Goal: Task Accomplishment & Management: Manage account settings

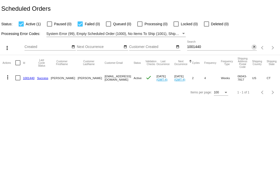
click at [253, 49] on mat-icon "close" at bounding box center [254, 47] width 4 height 4
click at [196, 48] on div "search" at bounding box center [222, 48] width 70 height 8
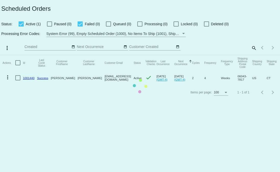
click at [252, 55] on mat-table "Actions Id Last Cycle Status Customer FirstName Customer LastName Customer Emai…" at bounding box center [140, 70] width 280 height 30
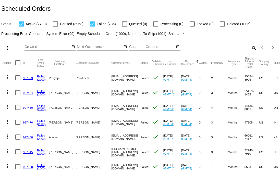
click at [251, 48] on mat-icon "search" at bounding box center [254, 48] width 6 height 8
click at [230, 47] on input "Search" at bounding box center [222, 47] width 70 height 4
type input "TAE.TAEJLOVE"
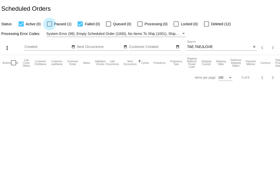
click at [52, 22] on label "Paused (1)" at bounding box center [59, 24] width 24 height 6
click at [49, 27] on input "Paused (1)" at bounding box center [49, 27] width 0 height 0
checkbox input "true"
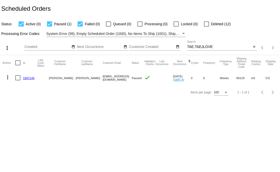
click at [233, 46] on input "TAE.TAEJLOVE" at bounding box center [219, 47] width 64 height 4
drag, startPoint x: 114, startPoint y: 79, endPoint x: 80, endPoint y: 81, distance: 33.5
click at [80, 81] on mat-row "more_vert 1007145 Taylor Meyer tae.taejlove@gmail.com Paused check Sep 17 2025 …" at bounding box center [185, 77] width 365 height 15
copy mat-row "[EMAIL_ADDRESS][DOMAIN_NAME]"
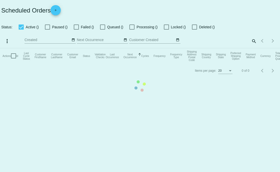
checkbox input "true"
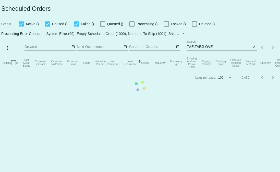
click at [253, 47] on app-dashboard-scheduled-orders "Scheduled Orders Status: Active () Paused () Failed () Queued () Processing () …" at bounding box center [140, 42] width 280 height 85
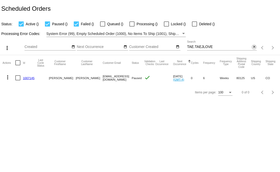
click at [253, 47] on mat-icon "close" at bounding box center [254, 47] width 4 height 4
click at [217, 46] on div "search" at bounding box center [222, 48] width 70 height 8
click at [255, 47] on mat-icon "search" at bounding box center [254, 48] width 6 height 8
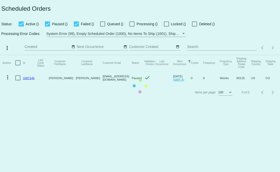
click at [231, 55] on mat-table "Actions Id Last Cycle Status Customer FirstName Customer LastName Customer Emai…" at bounding box center [140, 70] width 280 height 30
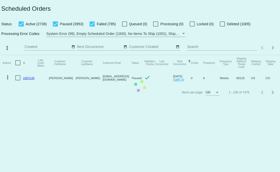
click at [204, 55] on mat-table "Actions Id Last Cycle Status Customer FirstName Customer LastName Customer Emai…" at bounding box center [140, 70] width 280 height 30
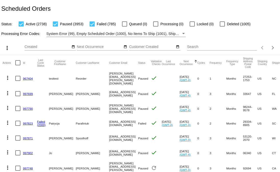
click at [195, 49] on div "Search" at bounding box center [222, 46] width 70 height 10
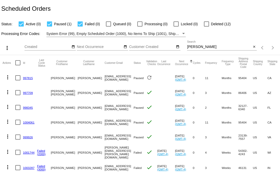
click at [199, 44] on div "meyer Search" at bounding box center [219, 46] width 64 height 10
drag, startPoint x: 198, startPoint y: 47, endPoint x: 177, endPoint y: 47, distance: 20.7
click at [177, 47] on div "more_vert Oct Jan Feb Mar Apr 1" at bounding box center [140, 46] width 280 height 18
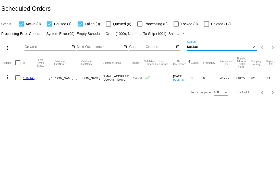
type input "tae.tae"
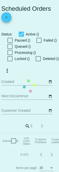
checkbox input "true"
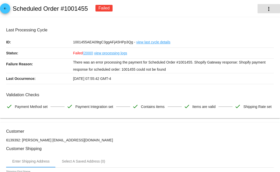
click at [269, 7] on button "more_vert" at bounding box center [268, 8] width 22 height 9
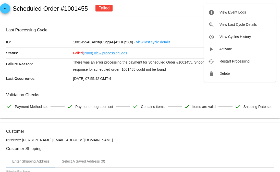
click at [159, 12] on div at bounding box center [140, 86] width 280 height 172
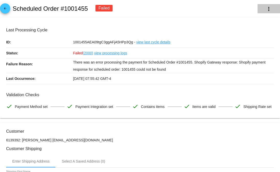
click at [266, 10] on mat-icon "more_vert" at bounding box center [269, 9] width 6 height 6
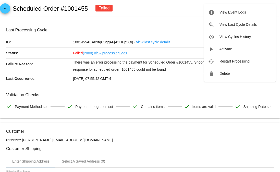
click at [166, 16] on div at bounding box center [140, 86] width 280 height 172
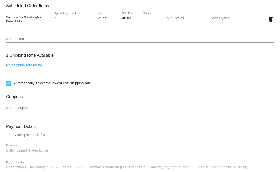
scroll to position [355, 0]
